Goal: Find specific page/section: Find specific page/section

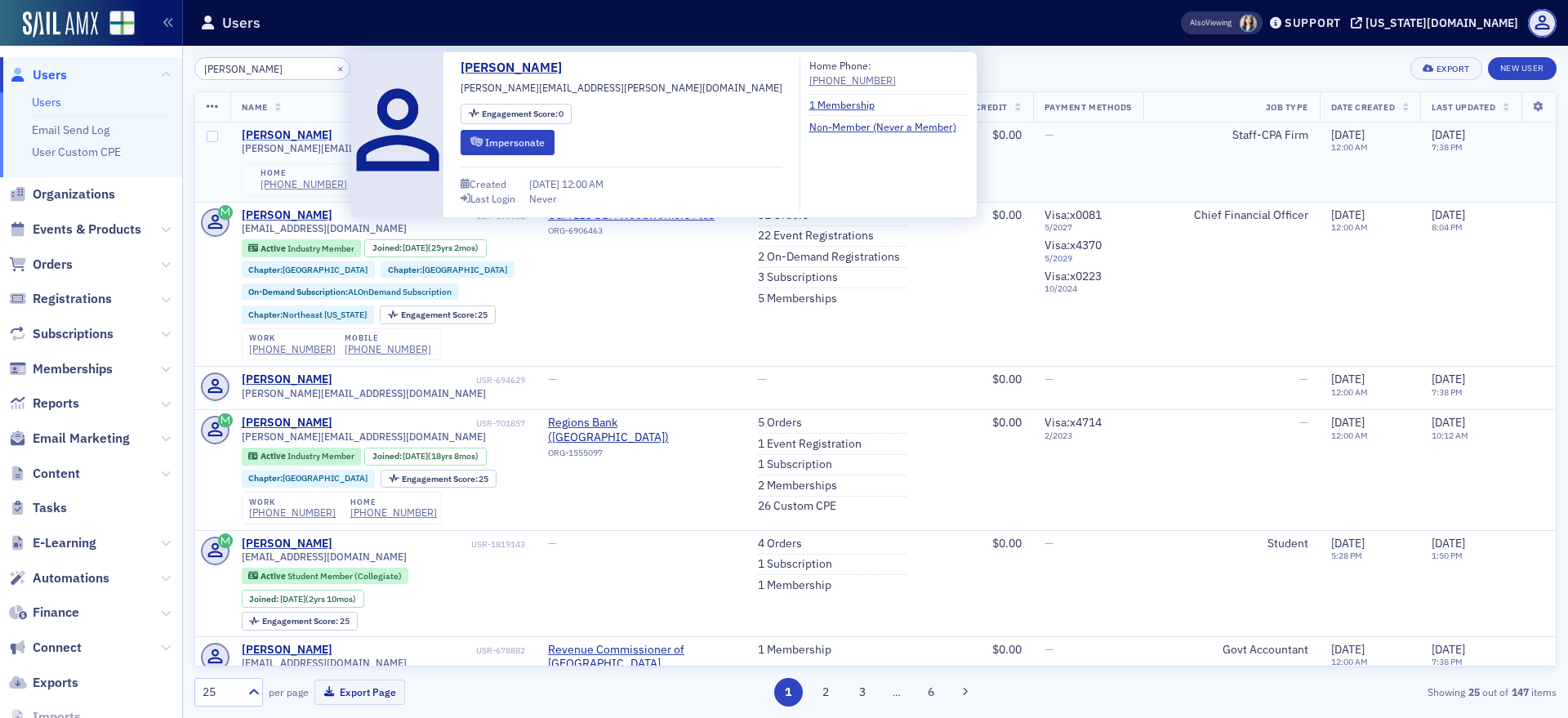
type input "[PERSON_NAME]"
click at [312, 133] on div "[PERSON_NAME]" at bounding box center [287, 136] width 90 height 15
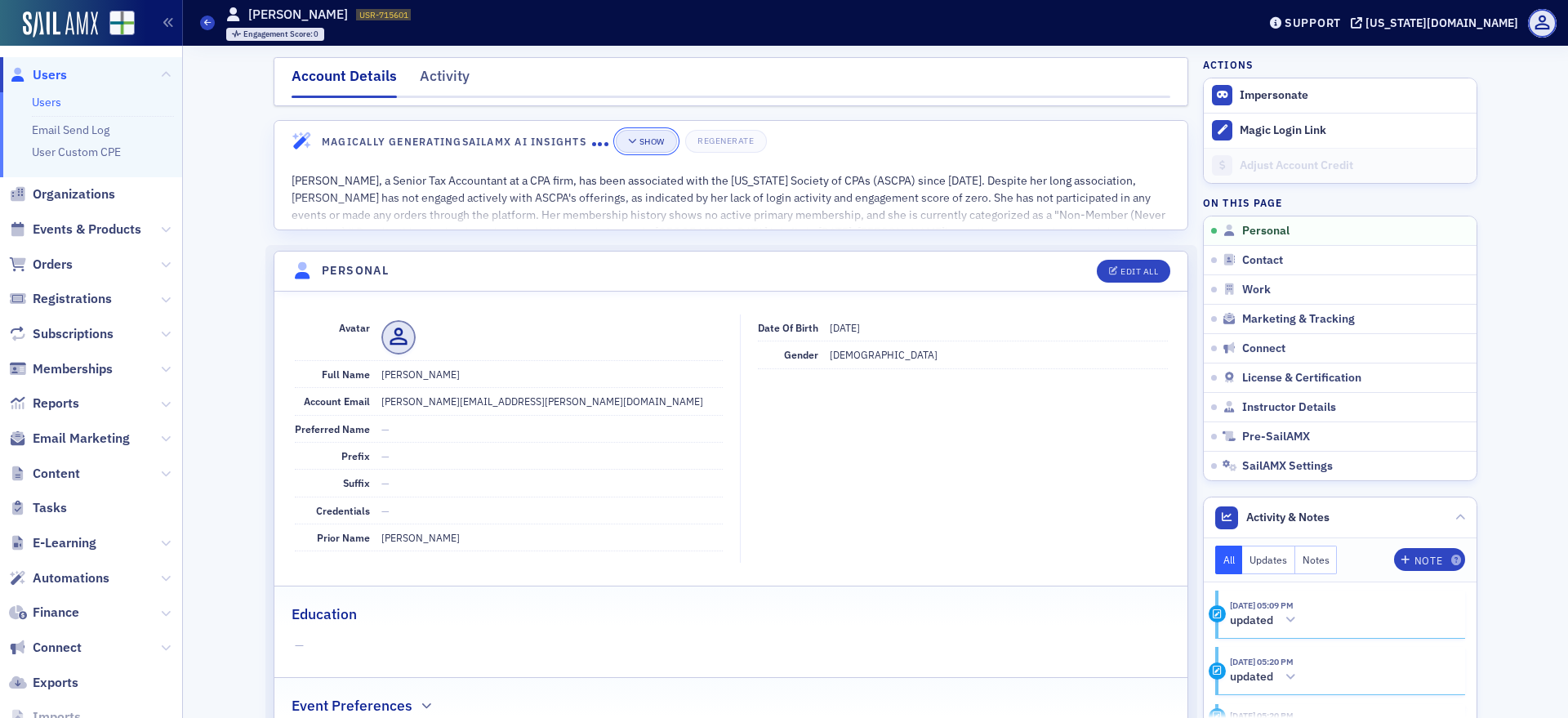
click at [640, 145] on div "Show" at bounding box center [652, 142] width 25 height 9
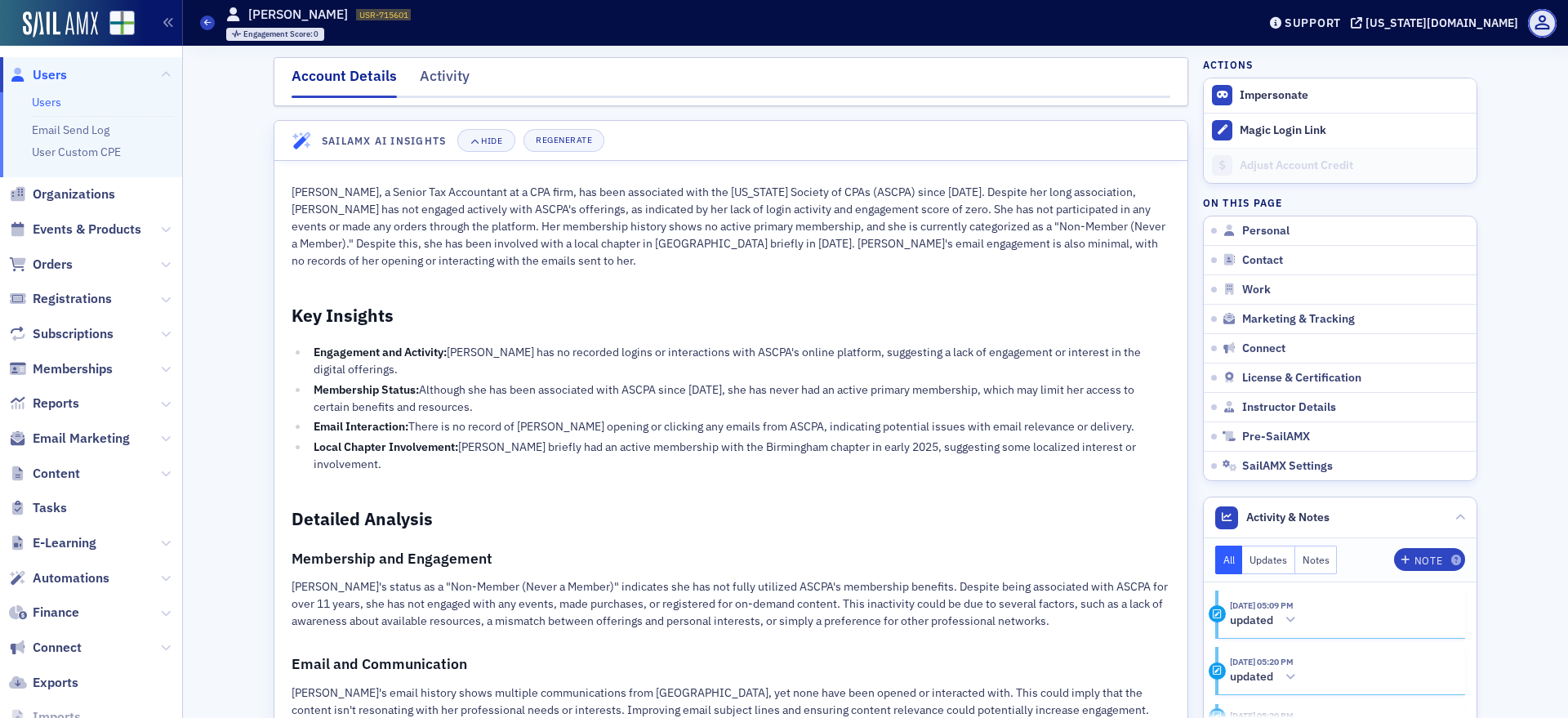
click at [683, 249] on p "[PERSON_NAME], a Senior Tax Accountant at a CPA firm, has been associated with …" at bounding box center [731, 226] width 879 height 86
click at [676, 279] on div "[PERSON_NAME], a Senior Tax Accountant at a CPA firm, has been associated with …" at bounding box center [731, 566] width 879 height 766
